Goal: Task Accomplishment & Management: Manage account settings

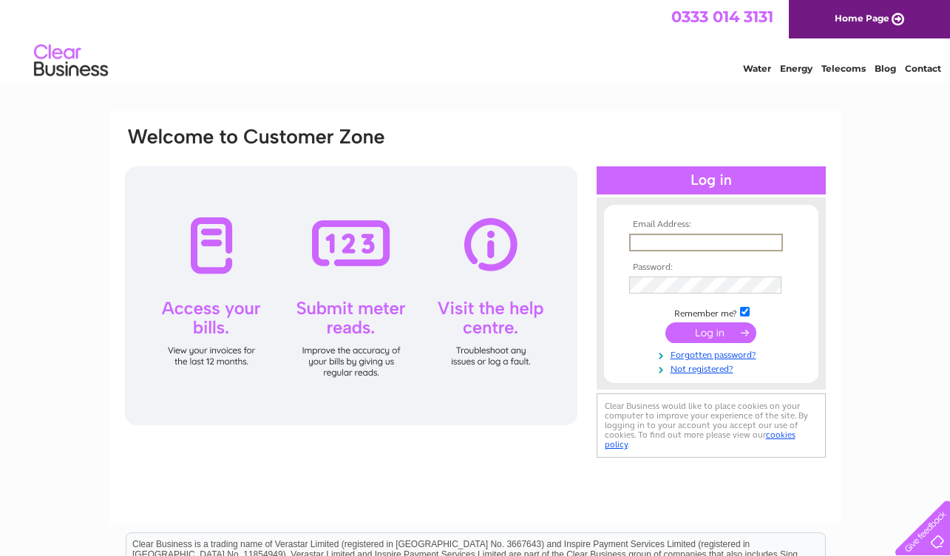
click at [643, 235] on input "text" at bounding box center [706, 243] width 154 height 18
type input "amdb1004@gmail.com"
click at [711, 331] on input "submit" at bounding box center [710, 332] width 91 height 21
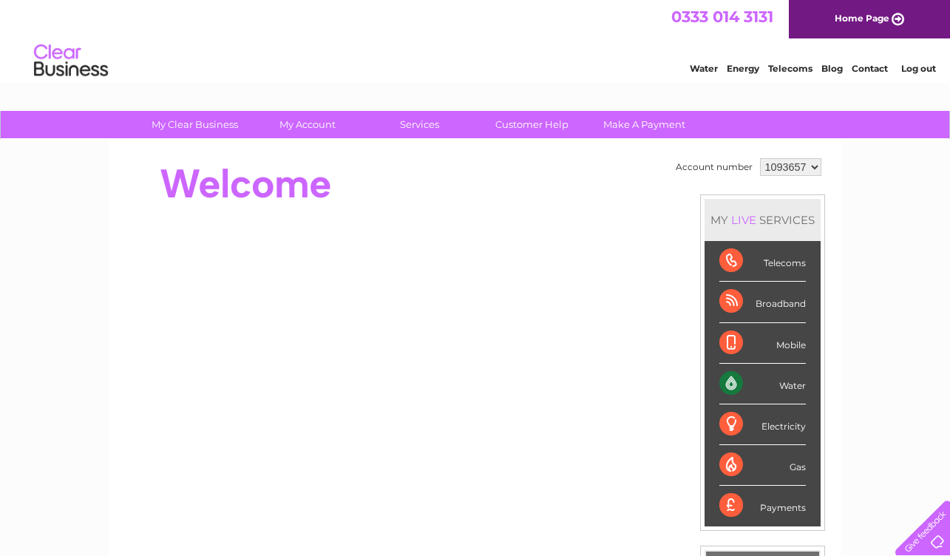
click at [791, 393] on div "Water" at bounding box center [762, 384] width 87 height 41
click at [731, 383] on div "Water" at bounding box center [762, 384] width 87 height 41
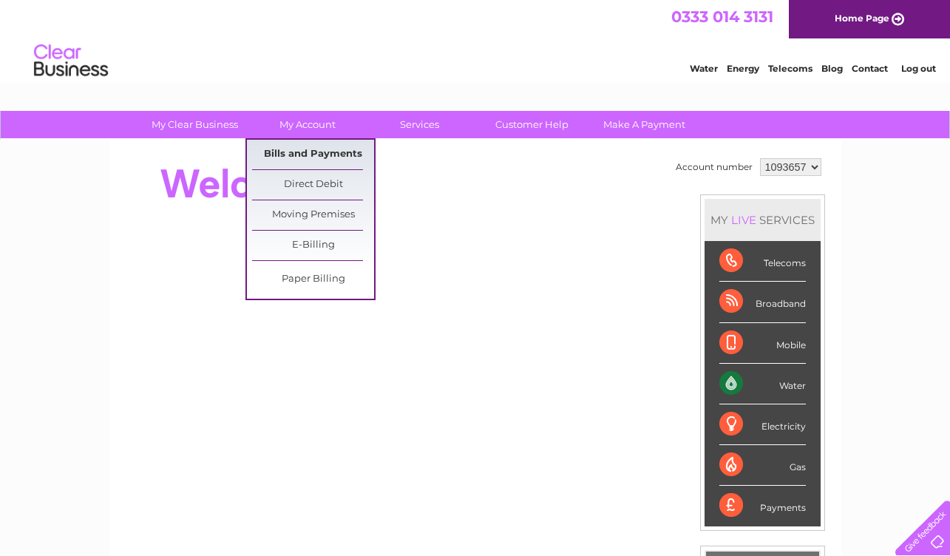
click at [311, 155] on link "Bills and Payments" at bounding box center [313, 155] width 122 height 30
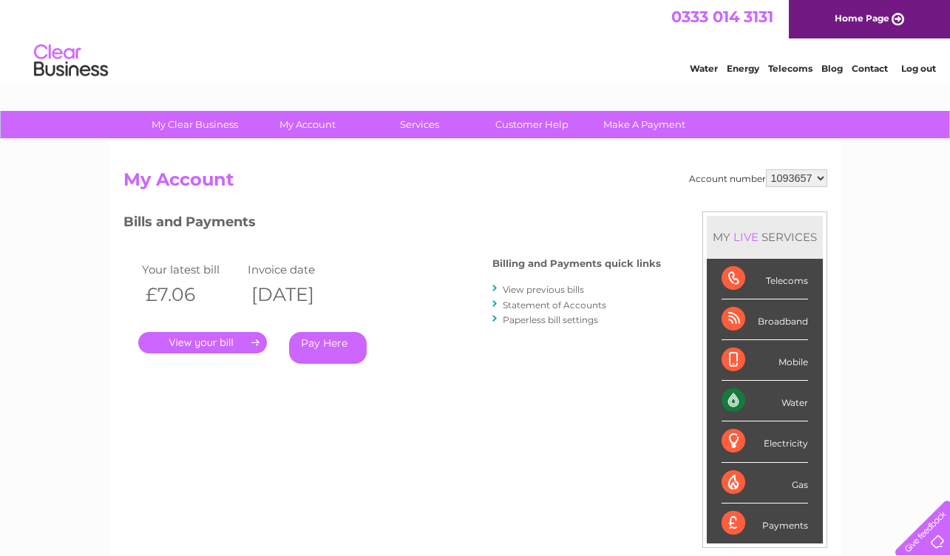
click at [226, 341] on link "." at bounding box center [202, 342] width 129 height 21
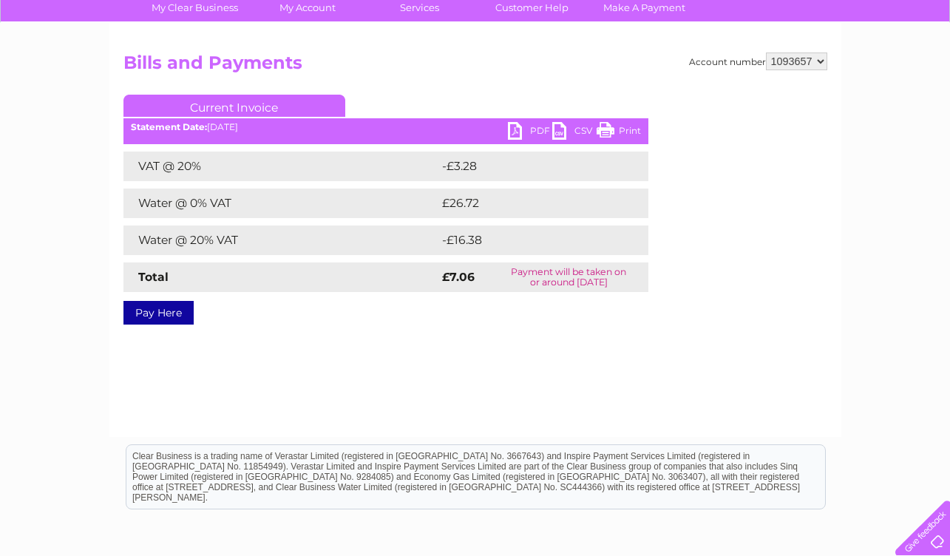
scroll to position [67, 0]
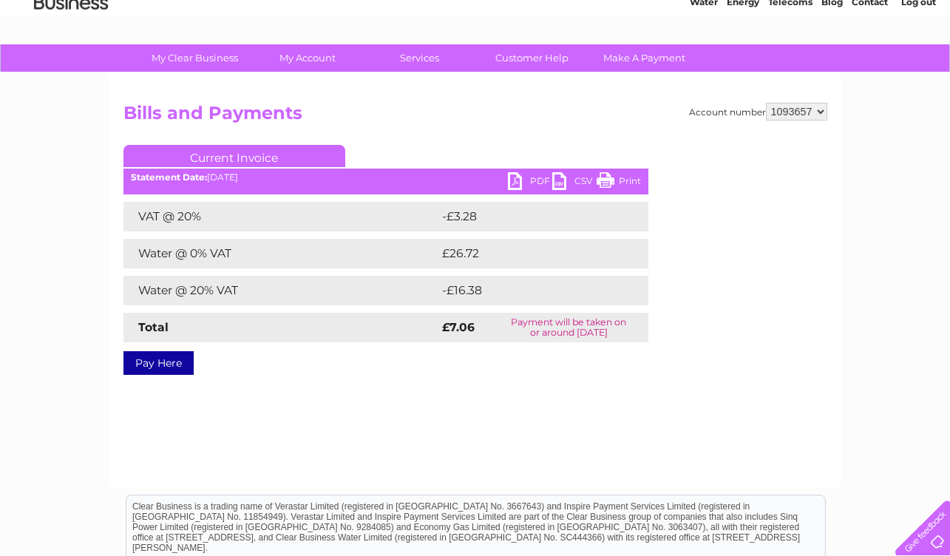
click at [543, 179] on link "PDF" at bounding box center [530, 182] width 44 height 21
click at [531, 178] on link "PDF" at bounding box center [530, 182] width 44 height 21
